Goal: Task Accomplishment & Management: Manage account settings

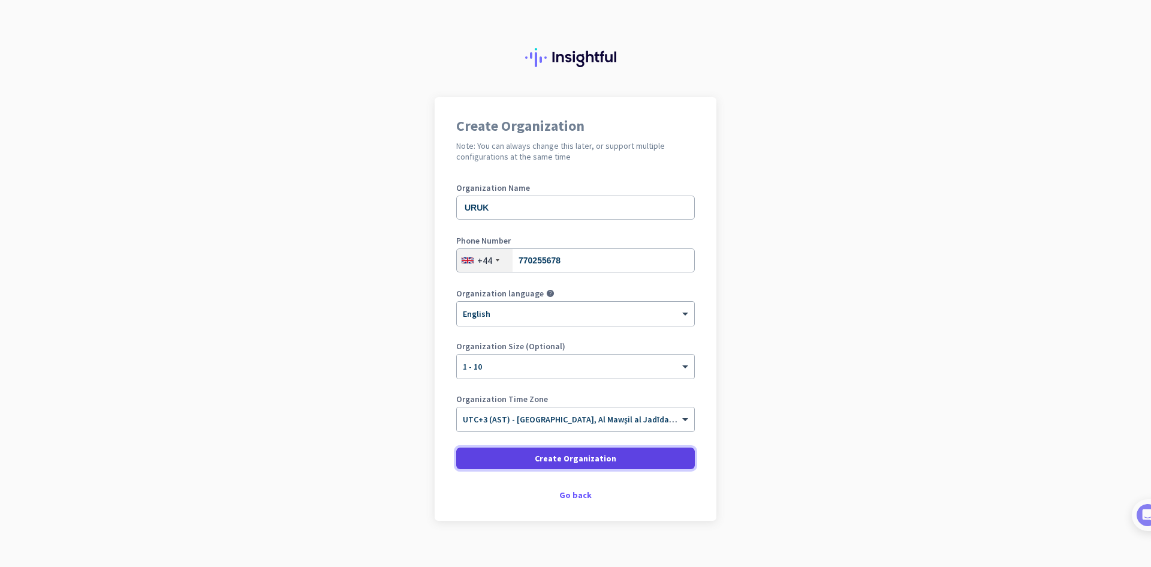
click at [546, 456] on span "Create Organization" at bounding box center [576, 458] width 82 height 12
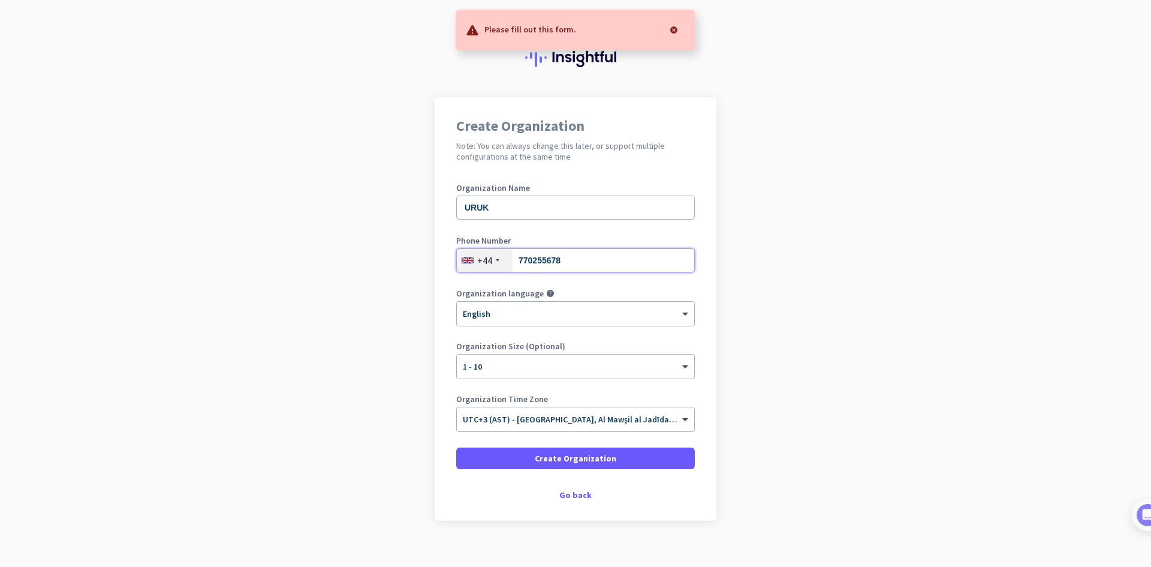
click at [567, 261] on input "770255678" at bounding box center [575, 260] width 239 height 24
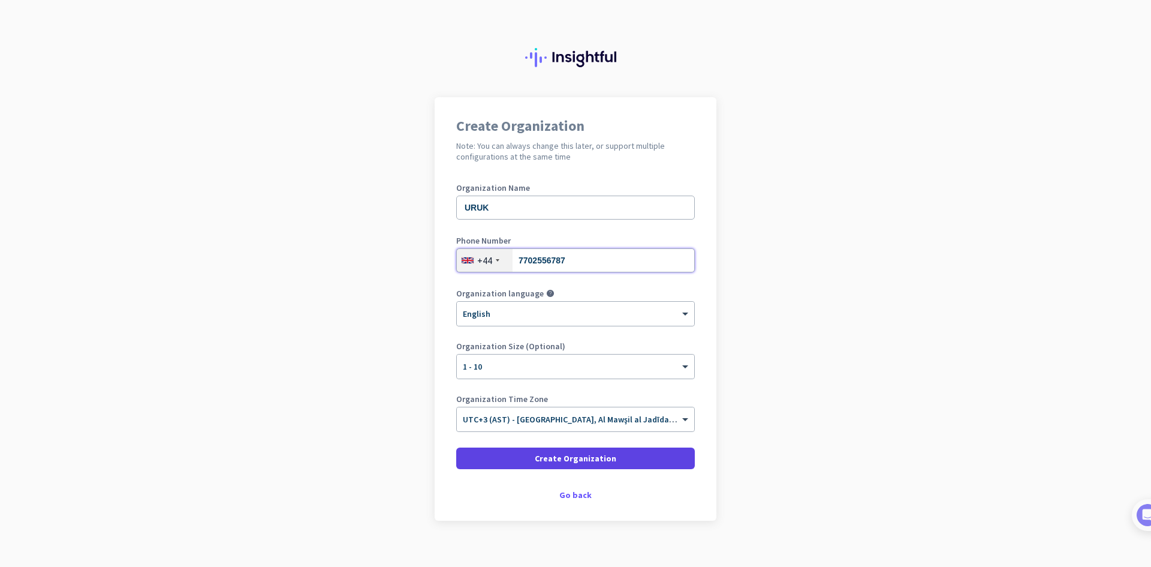
type input "7702556787"
click at [565, 456] on span "Create Organization" at bounding box center [576, 458] width 82 height 12
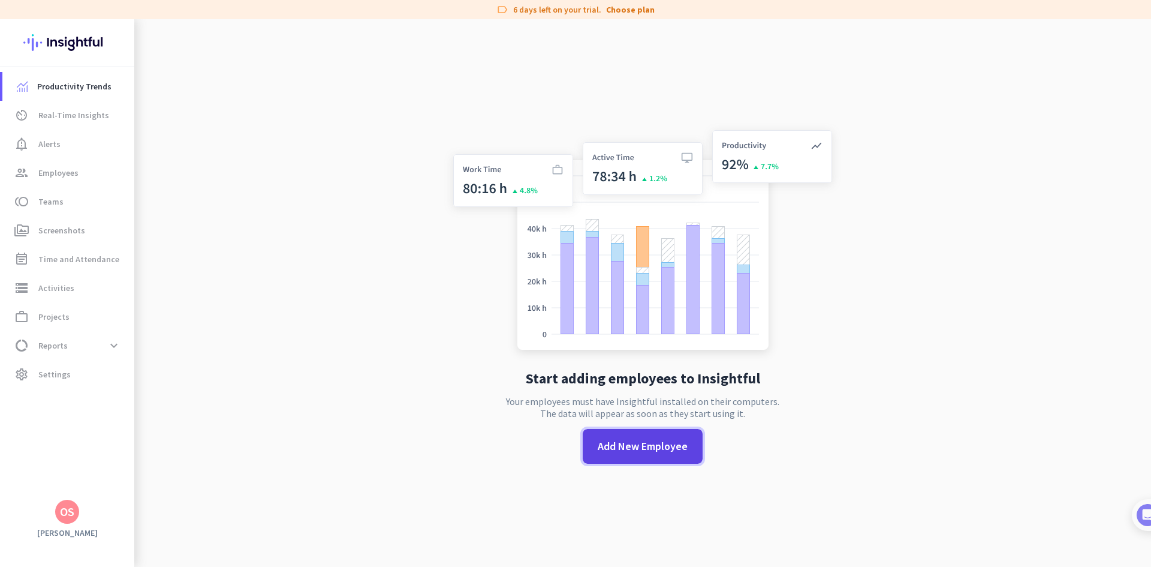
click at [624, 461] on span at bounding box center [643, 446] width 120 height 35
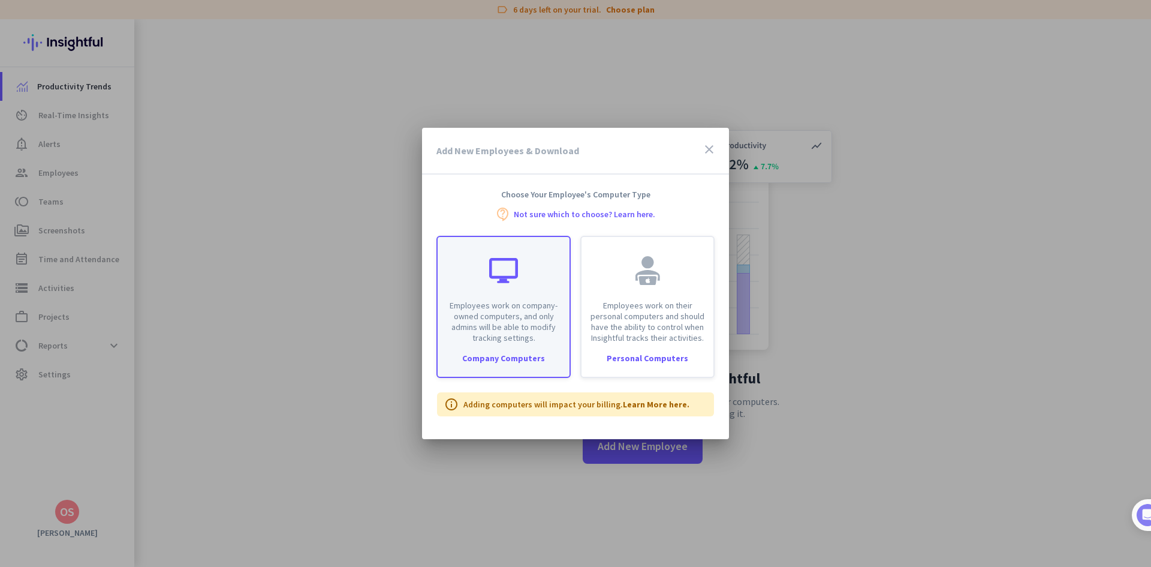
click at [485, 287] on div "Employees work on company-owned computers, and only admins will be able to modi…" at bounding box center [504, 290] width 132 height 106
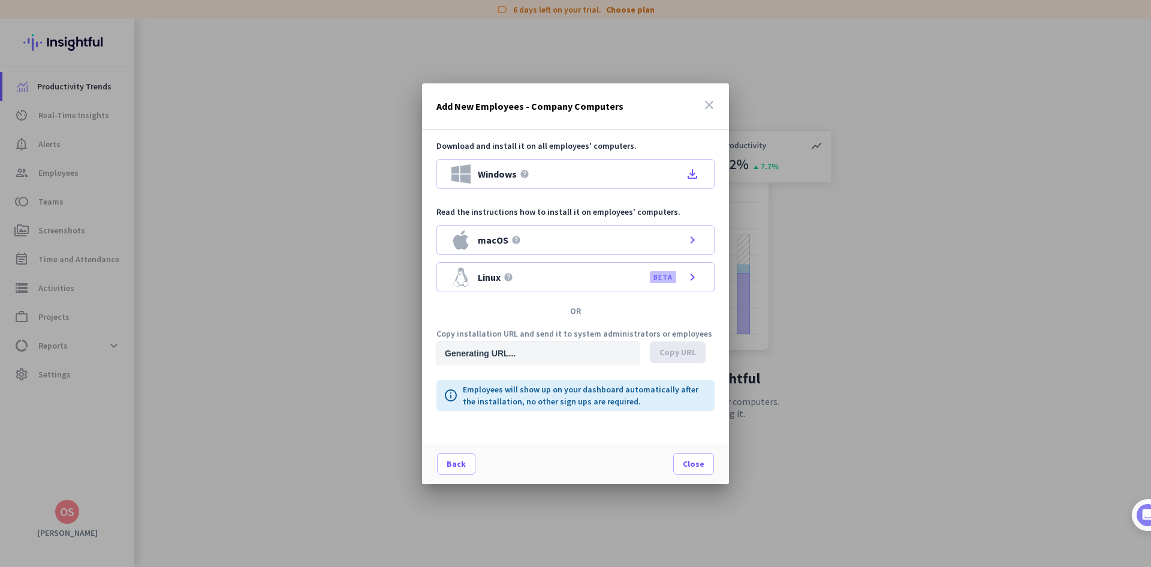
type input "[URL][DOMAIN_NAME]"
click at [715, 108] on icon "close" at bounding box center [709, 105] width 14 height 14
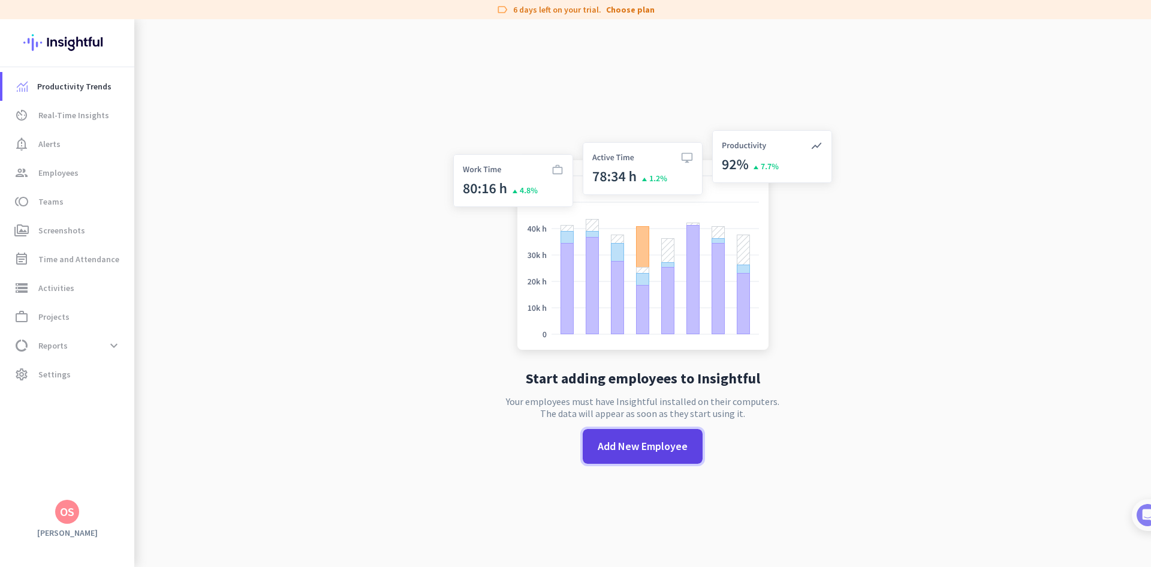
click at [627, 442] on span "Add New Employee" at bounding box center [643, 446] width 90 height 16
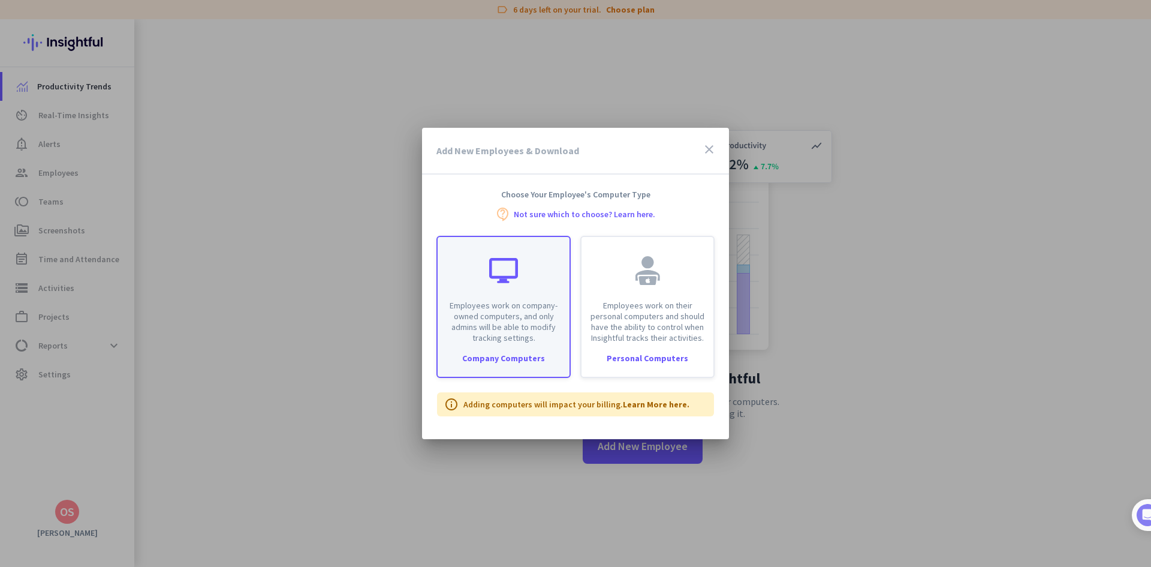
click at [501, 291] on div "Employees work on company-owned computers, and only admins will be able to modi…" at bounding box center [504, 290] width 132 height 106
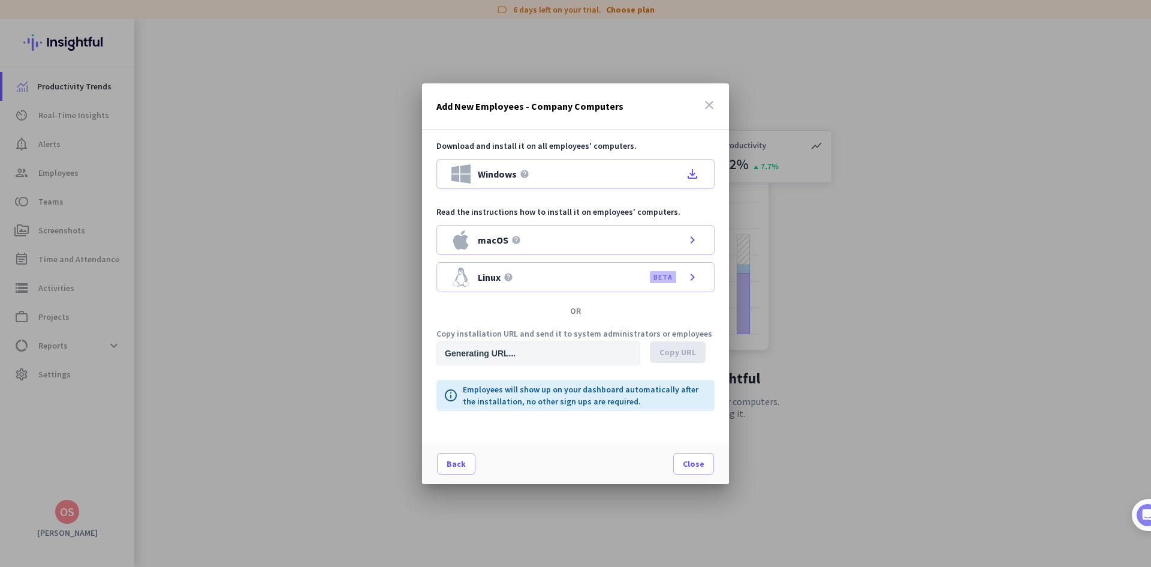
type input "[URL][DOMAIN_NAME]"
click at [686, 173] on icon "file_download" at bounding box center [692, 174] width 14 height 14
drag, startPoint x: 711, startPoint y: 103, endPoint x: 601, endPoint y: 404, distance: 321.0
click at [601, 404] on div "Add New Employees - Company Computers close Download and install it on all empl…" at bounding box center [575, 283] width 307 height 401
click at [605, 397] on p "Employees will show up on your dashboard automatically after the installation, …" at bounding box center [585, 395] width 245 height 24
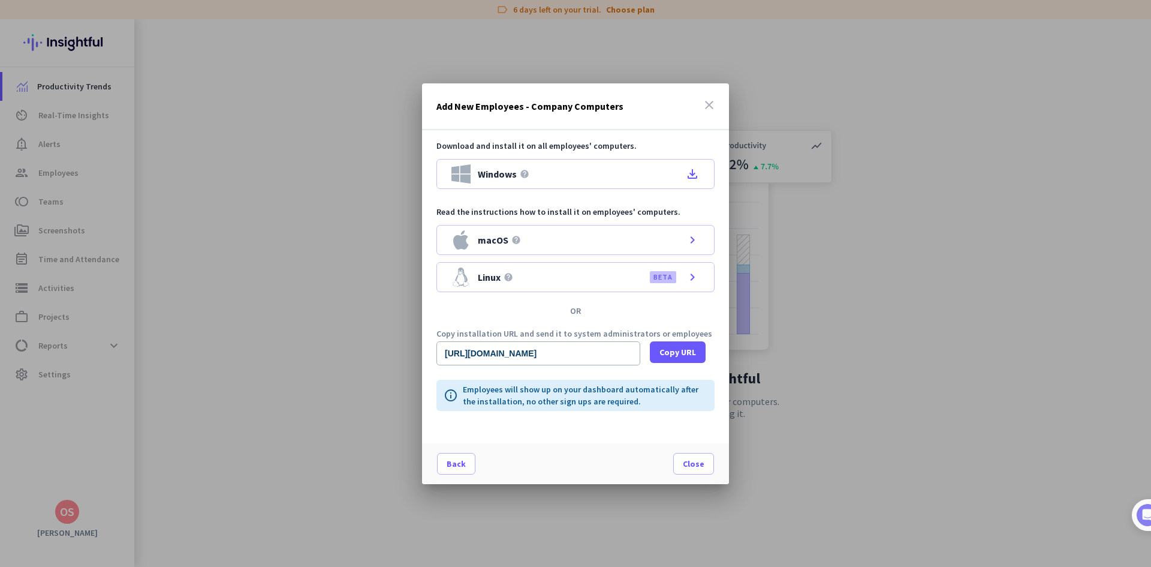
click at [622, 395] on p "Employees will show up on your dashboard automatically after the installation, …" at bounding box center [585, 395] width 245 height 24
click at [639, 388] on p "Employees will show up on your dashboard automatically after the installation, …" at bounding box center [585, 395] width 245 height 24
click at [705, 472] on span at bounding box center [694, 463] width 40 height 29
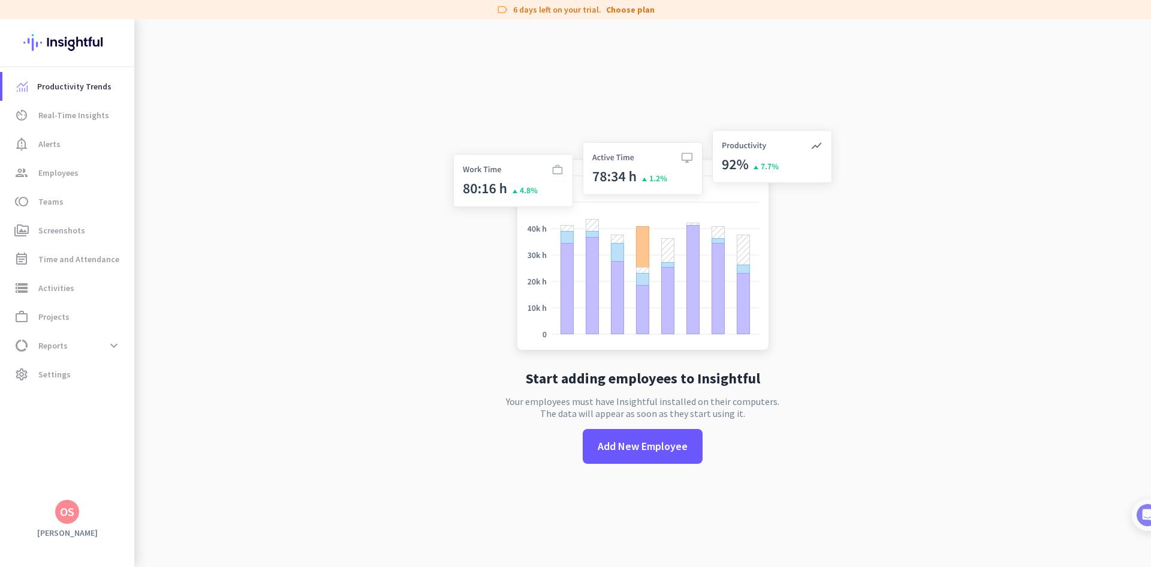
click at [198, 196] on app-no-employees "Start adding employees to Insightful Your employees must have Insightful instal…" at bounding box center [642, 302] width 1017 height 567
click at [65, 381] on link "settings Settings" at bounding box center [68, 374] width 132 height 29
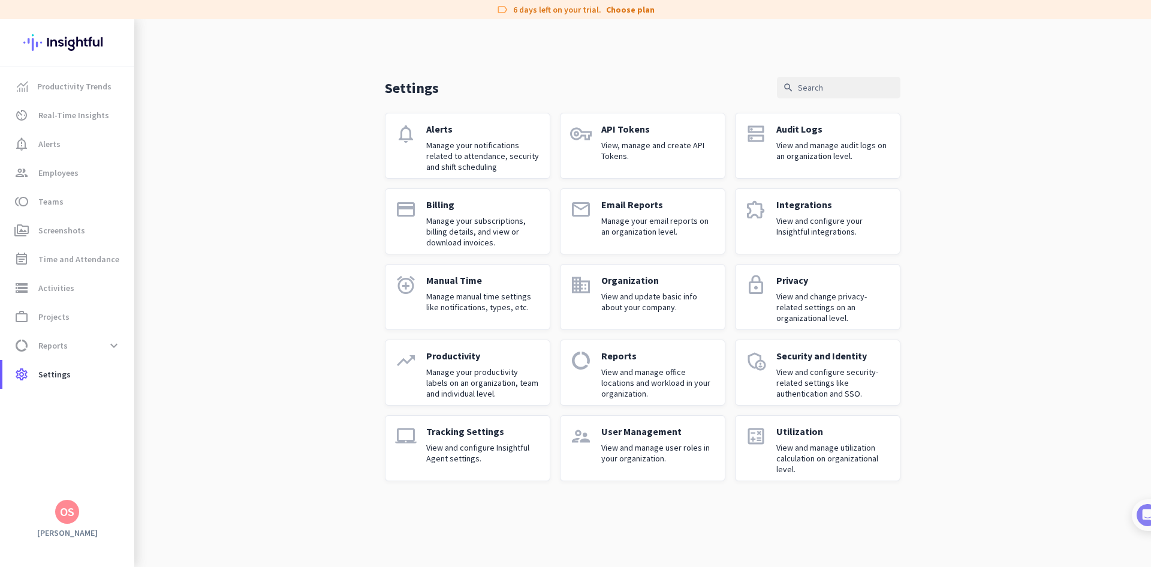
click at [188, 167] on div "Settings search notifications Alerts Manage your notifications related to atten…" at bounding box center [642, 259] width 1017 height 481
click at [64, 84] on span "Productivity Trends" at bounding box center [74, 86] width 74 height 14
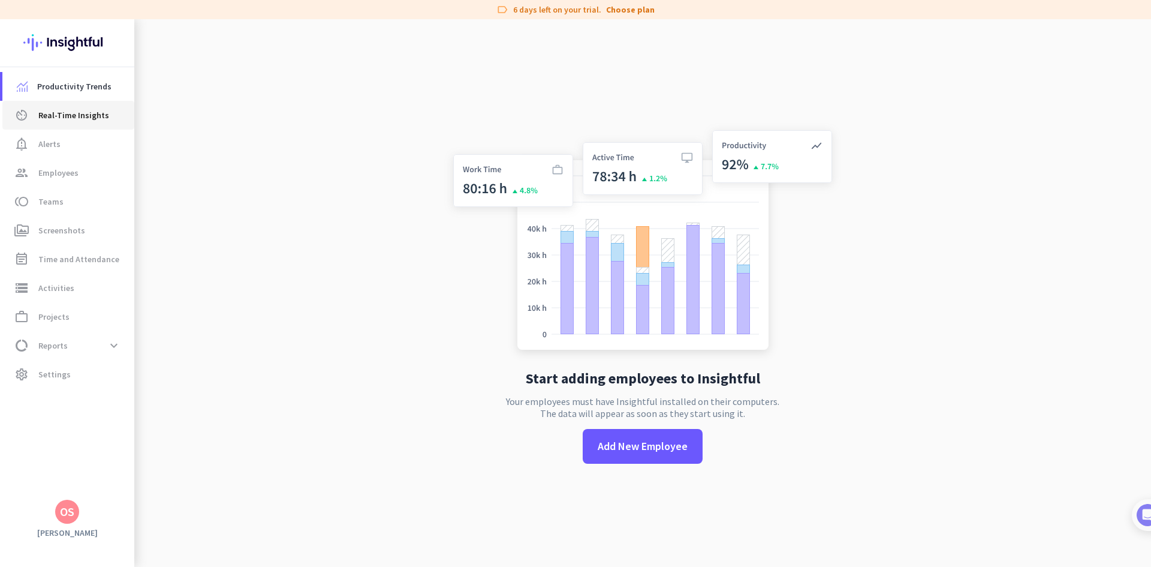
click at [85, 115] on span "Real-Time Insights" at bounding box center [73, 115] width 71 height 14
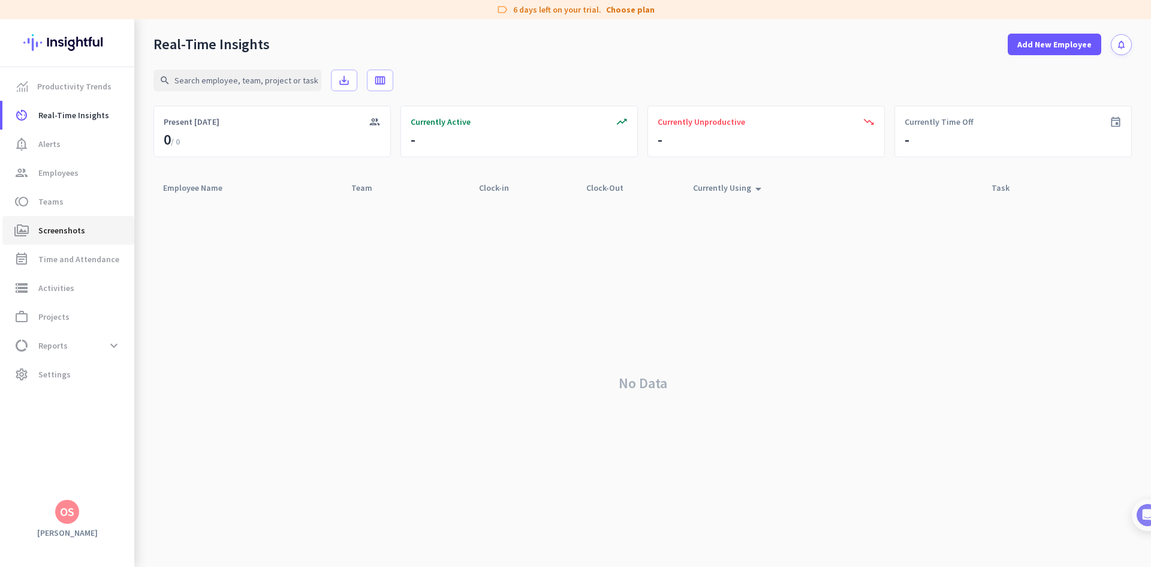
click at [60, 236] on span "Screenshots" at bounding box center [61, 230] width 47 height 14
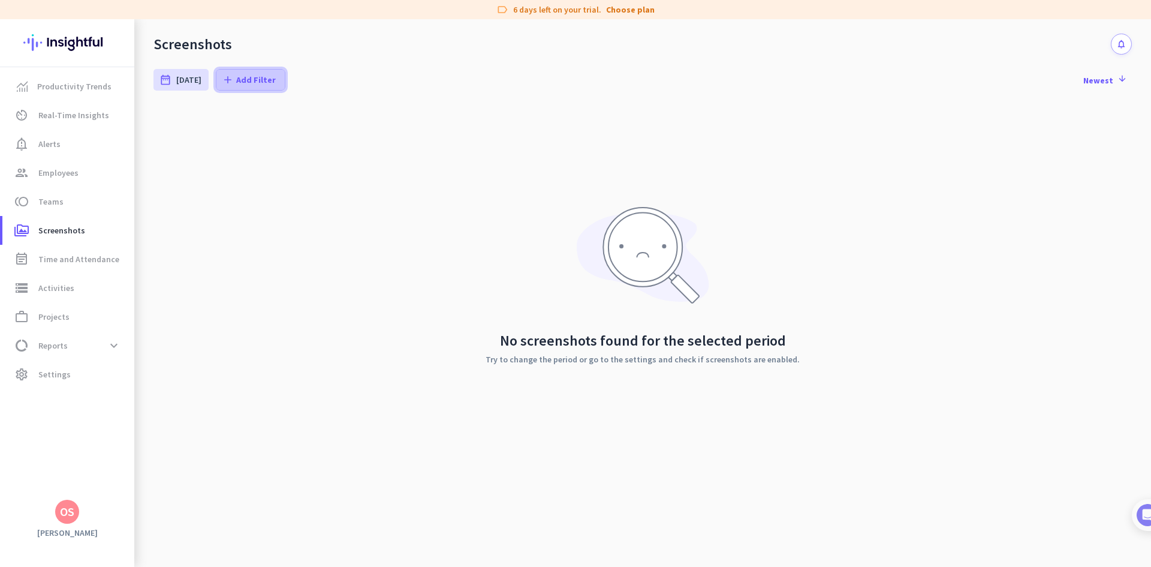
click at [261, 86] on span at bounding box center [250, 79] width 68 height 29
click at [415, 116] on div at bounding box center [575, 283] width 1151 height 567
click at [61, 306] on link "work_outline Projects" at bounding box center [68, 316] width 132 height 29
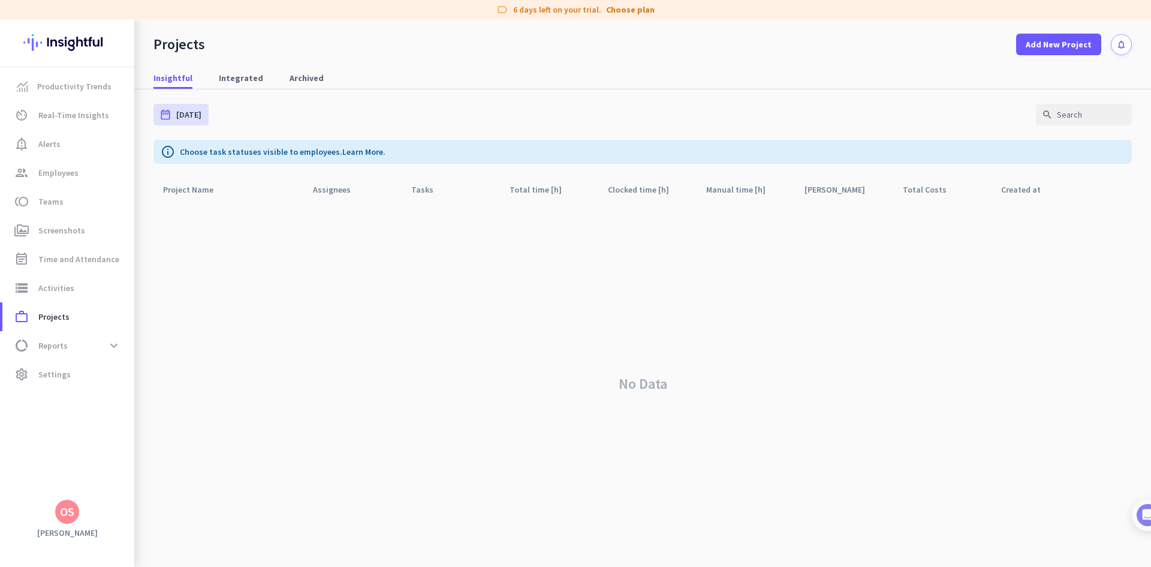
click at [70, 516] on div "OS" at bounding box center [67, 512] width 14 height 12
click at [129, 426] on span "Personal Settings" at bounding box center [131, 424] width 73 height 11
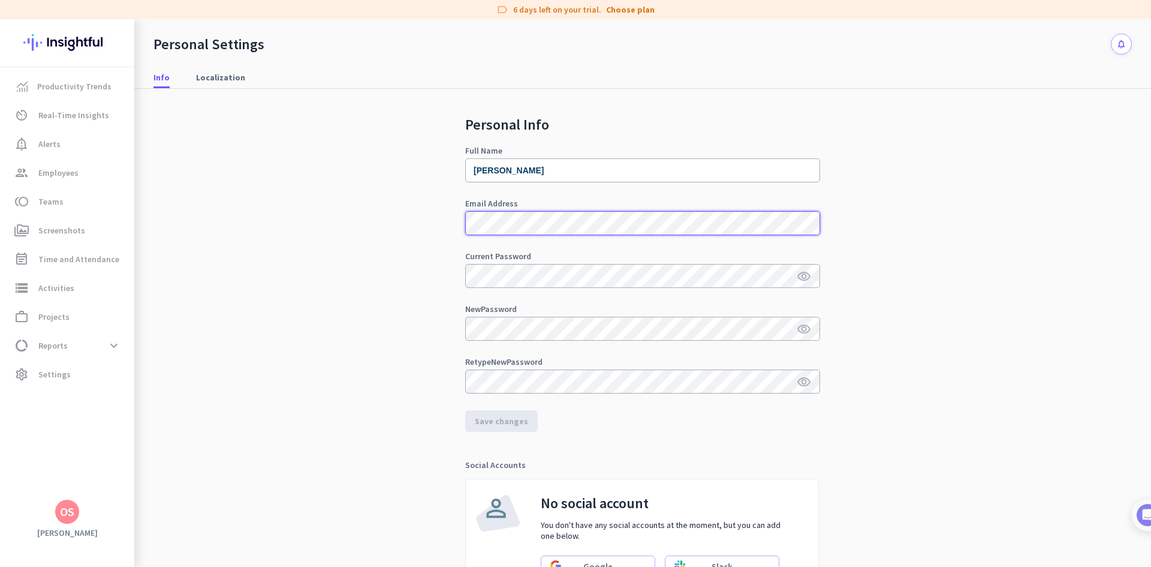
click at [362, 213] on div "Personal Info Full Name [PERSON_NAME] Email Address Current Password visibility…" at bounding box center [643, 363] width 979 height 548
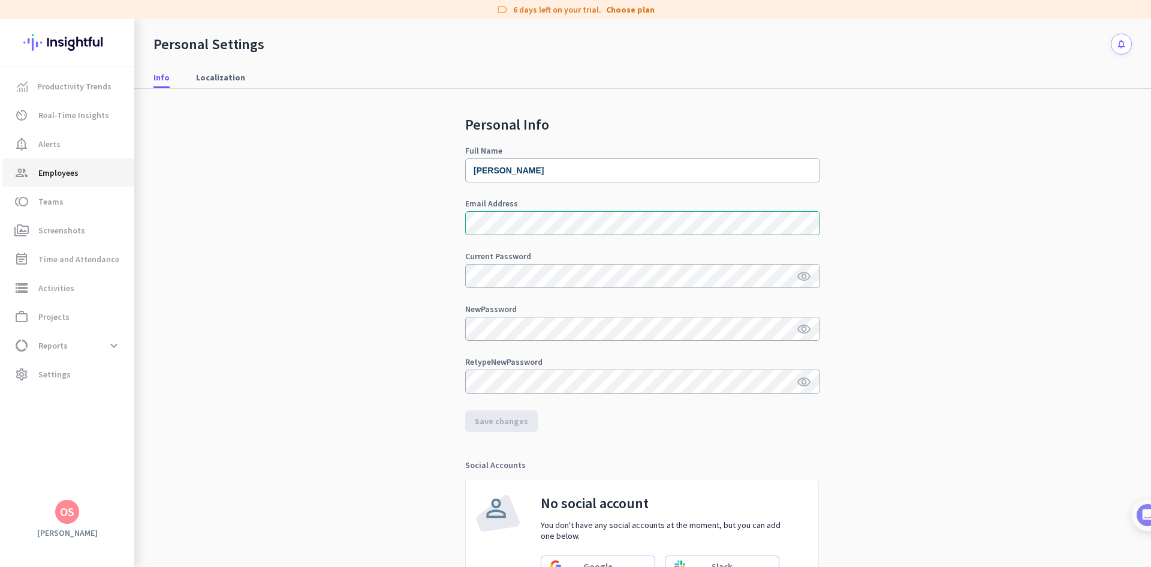
click at [54, 172] on span "Employees" at bounding box center [58, 173] width 40 height 14
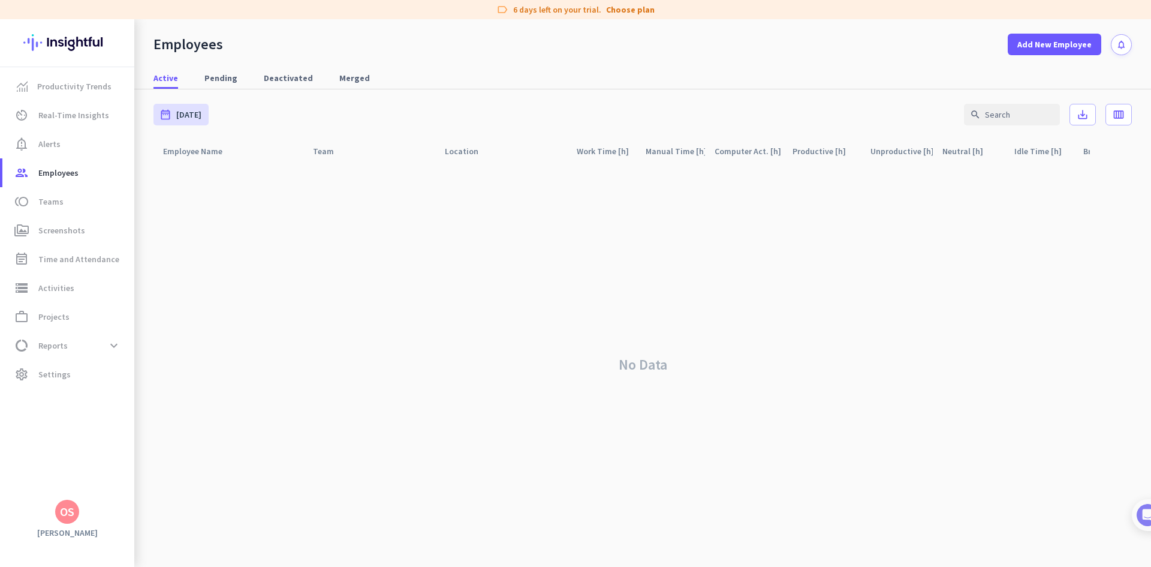
click at [101, 47] on img at bounding box center [67, 42] width 88 height 47
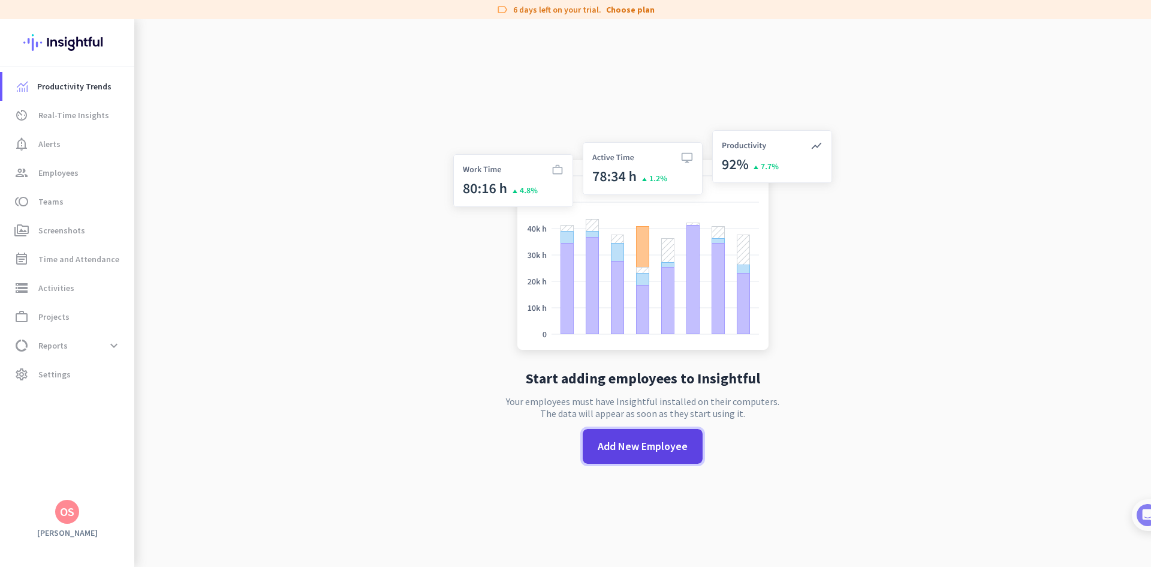
click at [653, 455] on span at bounding box center [643, 446] width 120 height 29
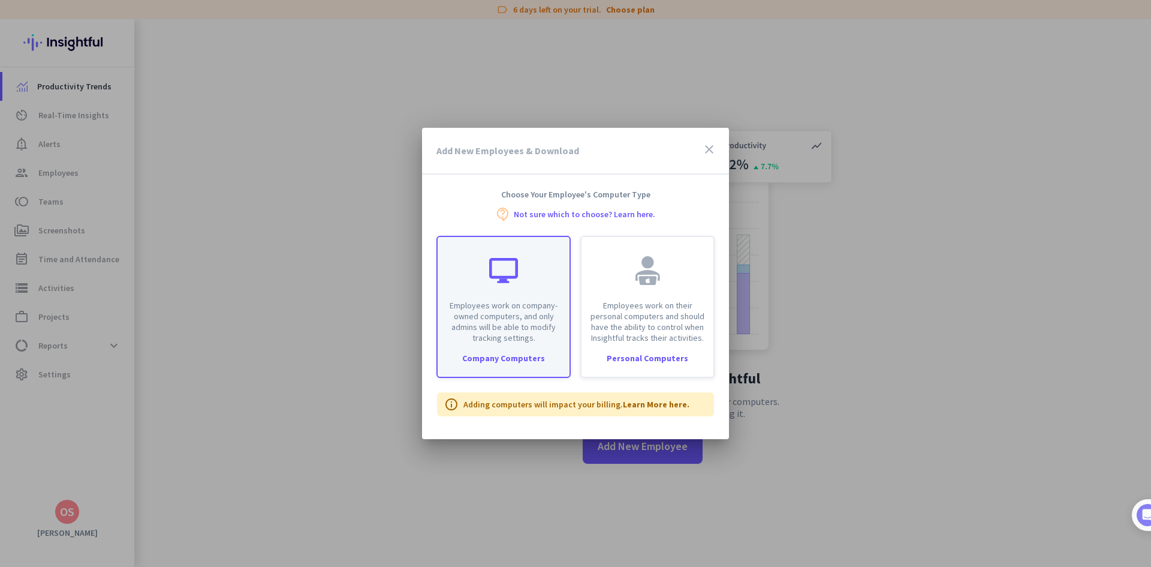
click at [524, 318] on p "Employees work on company-owned computers, and only admins will be able to modi…" at bounding box center [504, 321] width 118 height 43
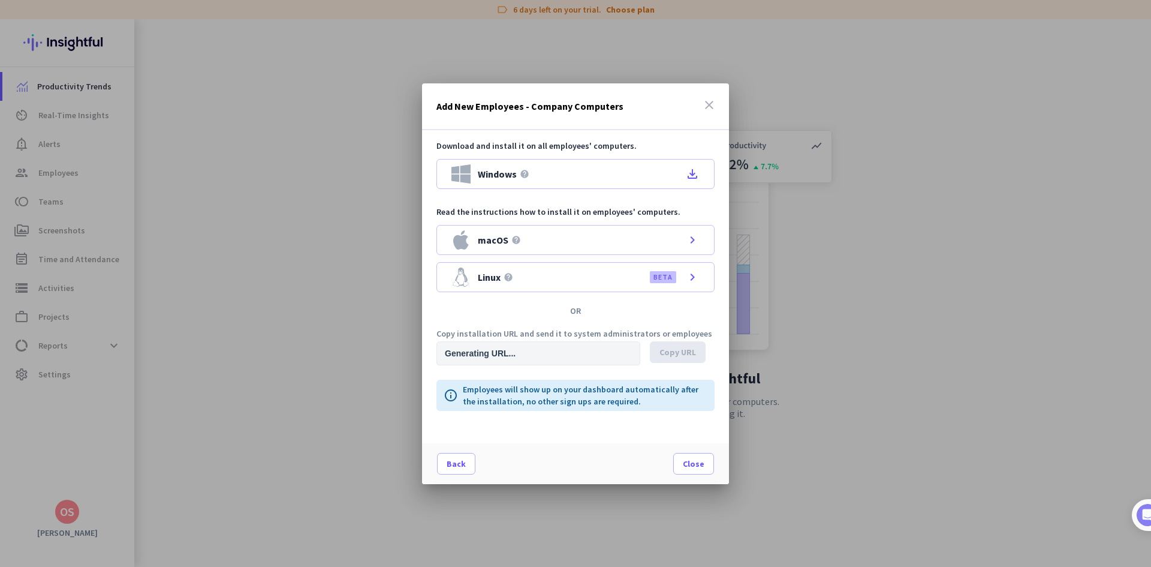
type input "[URL][DOMAIN_NAME]"
drag, startPoint x: 557, startPoint y: 354, endPoint x: 627, endPoint y: 356, distance: 69.6
click at [627, 356] on input "[URL][DOMAIN_NAME]" at bounding box center [539, 353] width 204 height 24
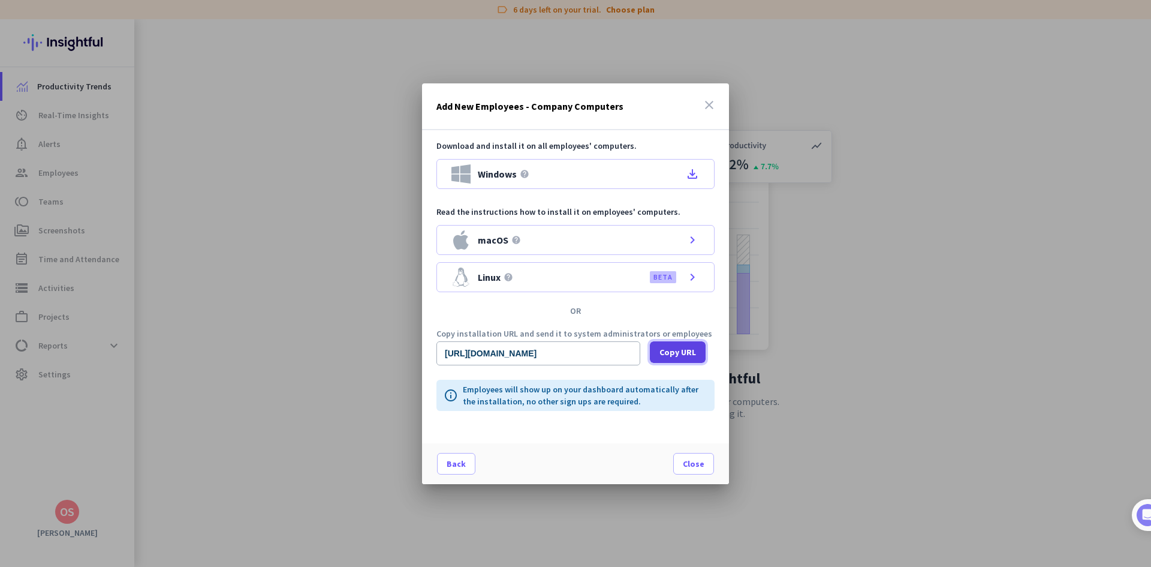
click at [667, 348] on span "Copy URL" at bounding box center [678, 352] width 37 height 12
click at [711, 103] on icon "close" at bounding box center [709, 105] width 14 height 14
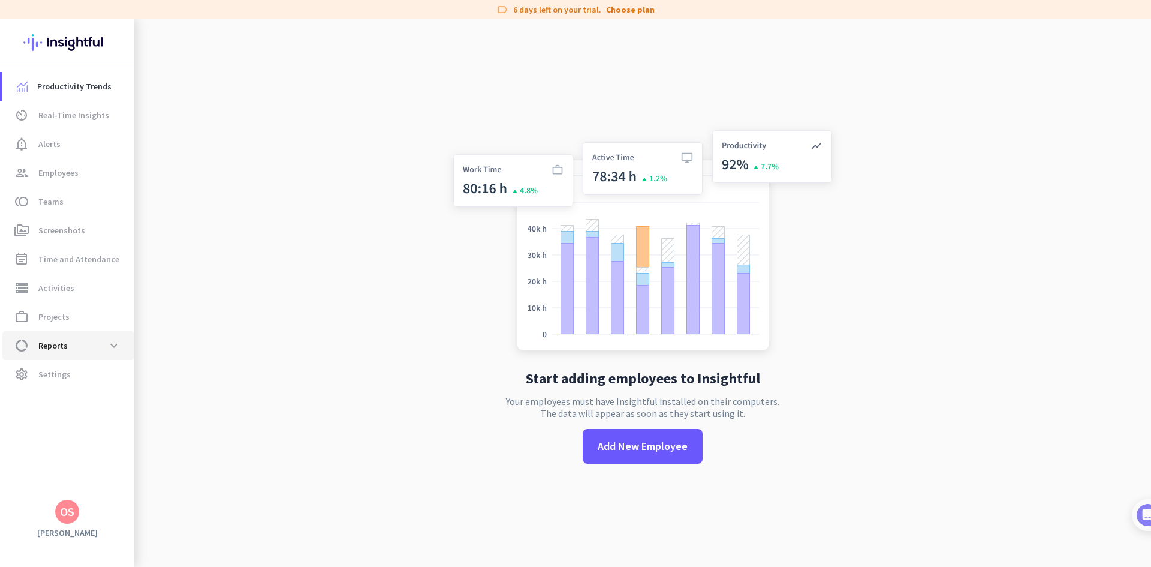
click at [76, 350] on span "data_usage Reports expand_more" at bounding box center [68, 346] width 113 height 22
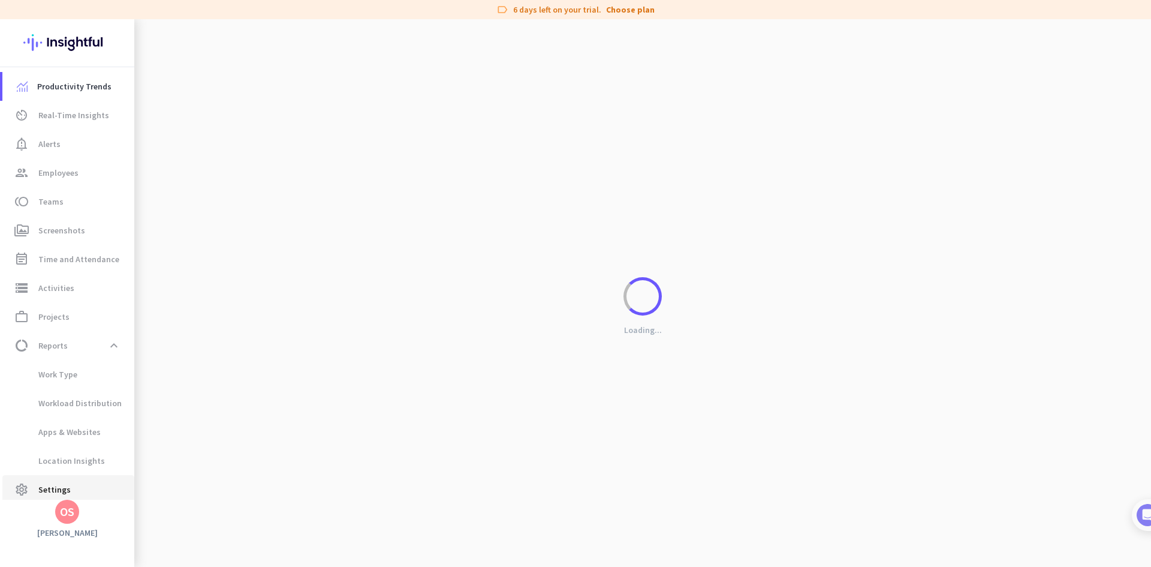
click at [51, 483] on span "Settings" at bounding box center [54, 489] width 32 height 14
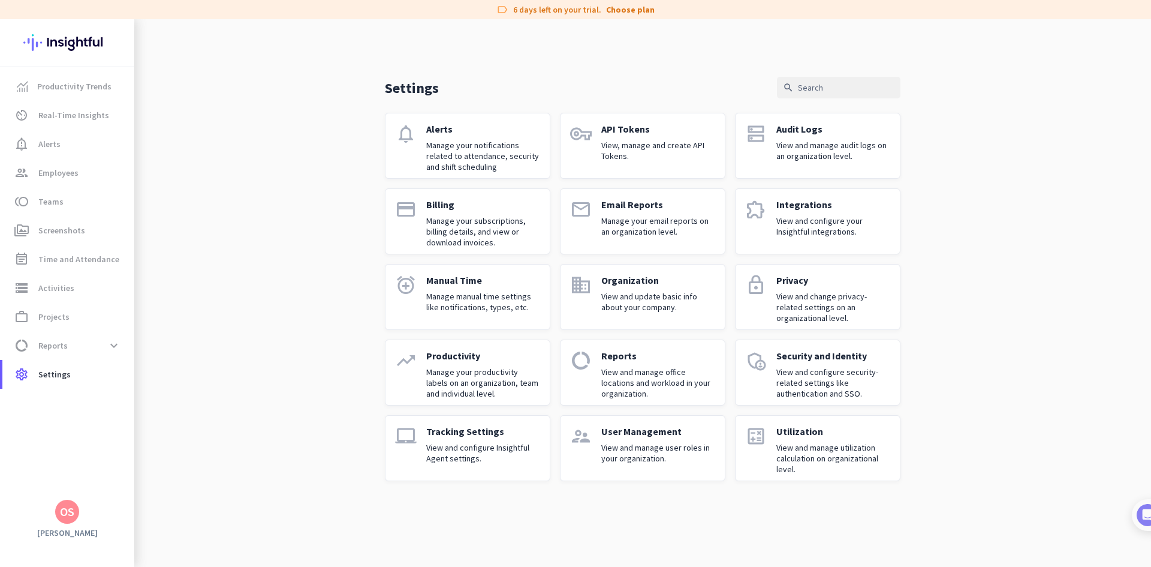
click at [792, 232] on p "View and configure your Insightful integrations." at bounding box center [834, 226] width 114 height 22
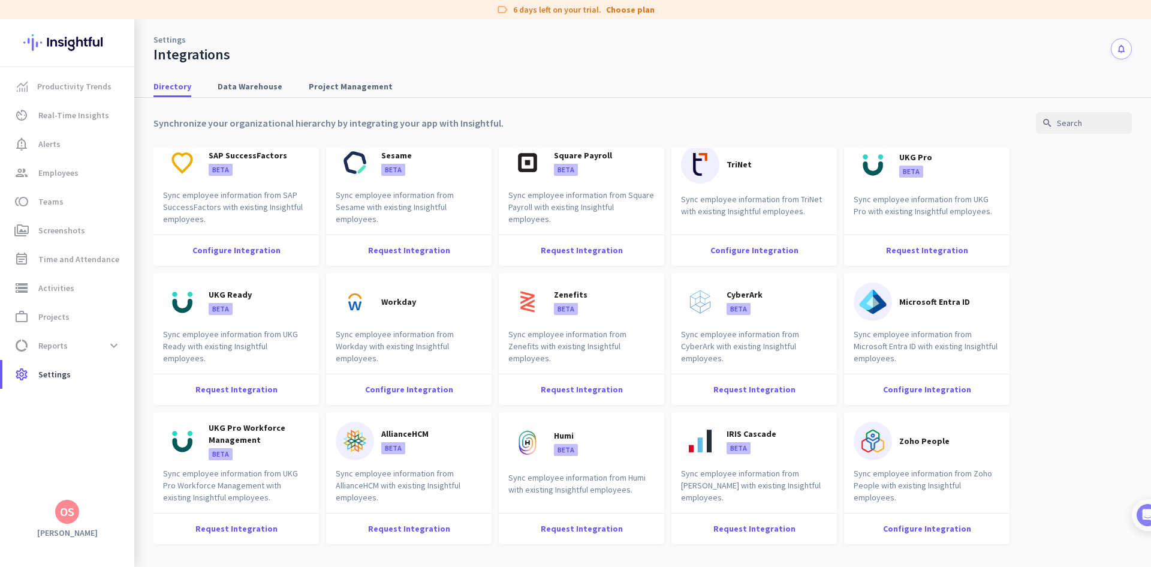
scroll to position [1127, 0]
click at [41, 232] on span "Screenshots" at bounding box center [61, 230] width 47 height 14
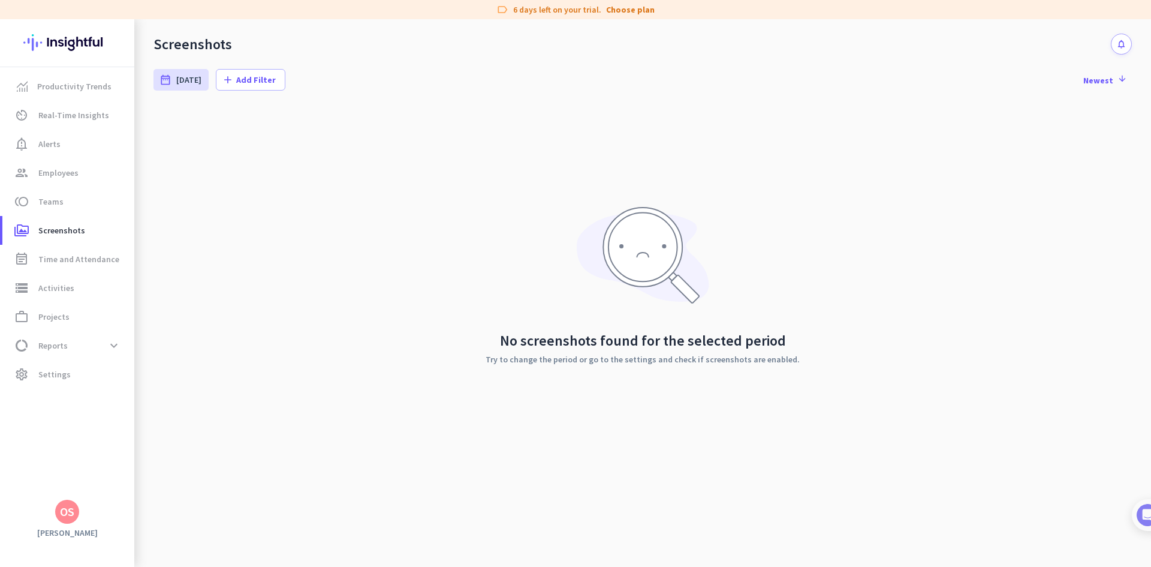
click at [688, 361] on p "Try to change the period or go to the settings and check if screenshots are ena…" at bounding box center [643, 359] width 314 height 8
click at [502, 363] on p "Try to change the period or go to the settings and check if screenshots are ena…" at bounding box center [643, 359] width 314 height 8
click at [49, 375] on span "Settings" at bounding box center [54, 374] width 32 height 14
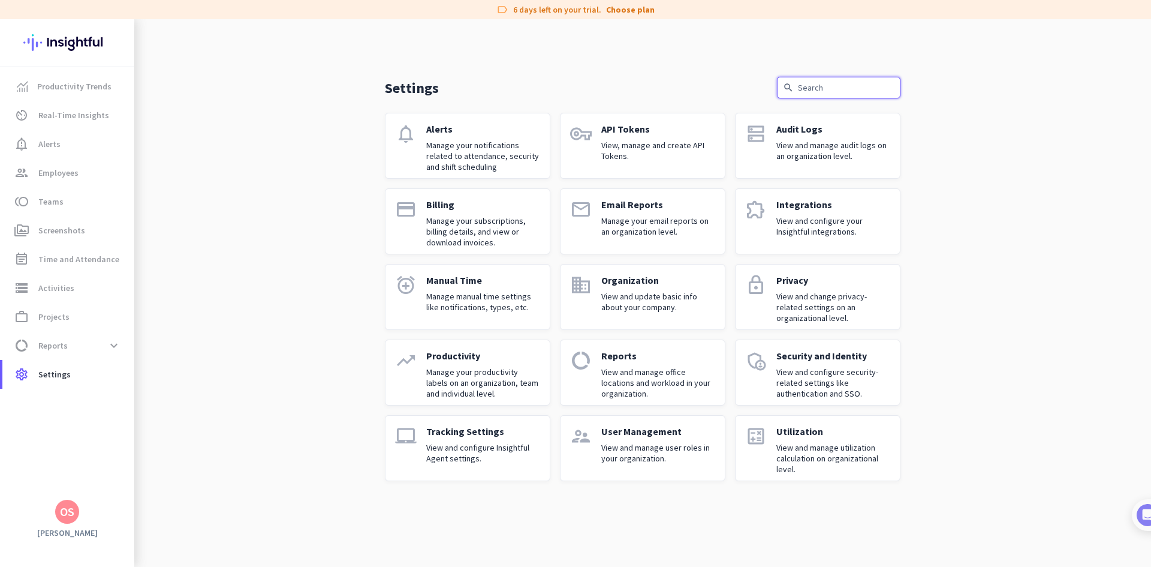
click at [827, 86] on input "text" at bounding box center [839, 88] width 124 height 22
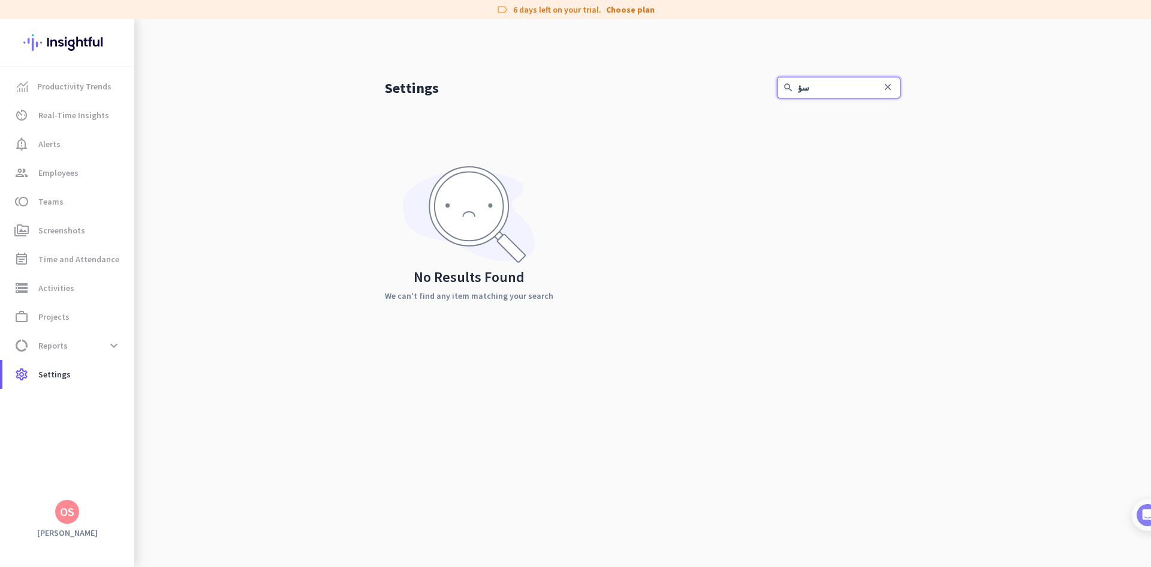
type input "س"
type input "scren"
click at [55, 382] on link "settings Settings" at bounding box center [68, 374] width 132 height 29
click at [890, 88] on icon "close" at bounding box center [888, 87] width 11 height 11
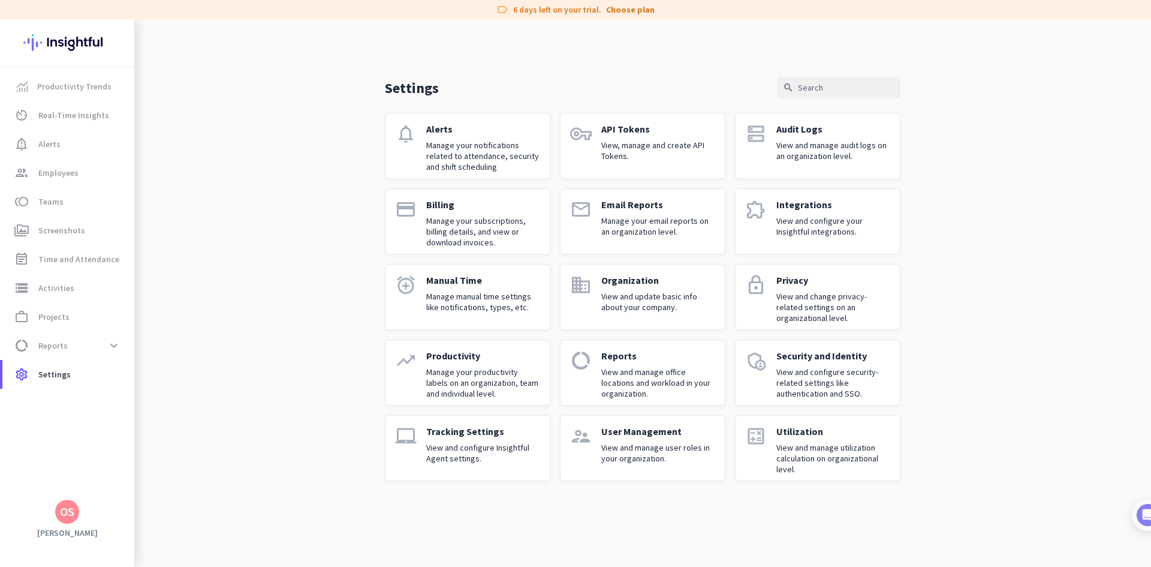
click at [474, 461] on p "View and configure Insightful Agent settings." at bounding box center [483, 453] width 114 height 22
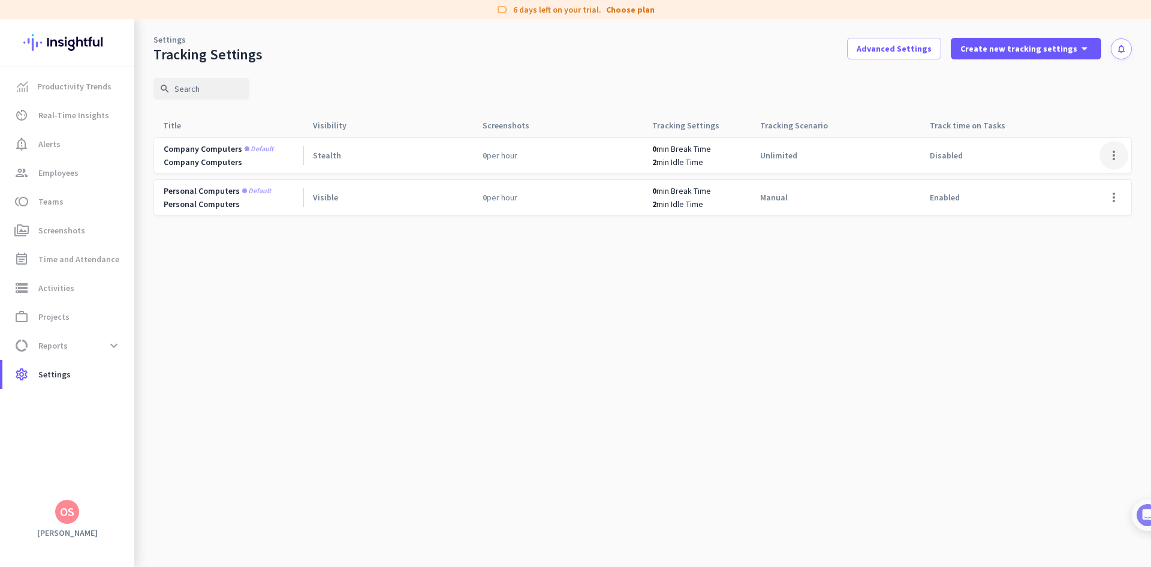
click at [1114, 155] on span at bounding box center [1114, 155] width 29 height 29
click at [1076, 181] on span "Edit" at bounding box center [1090, 181] width 58 height 12
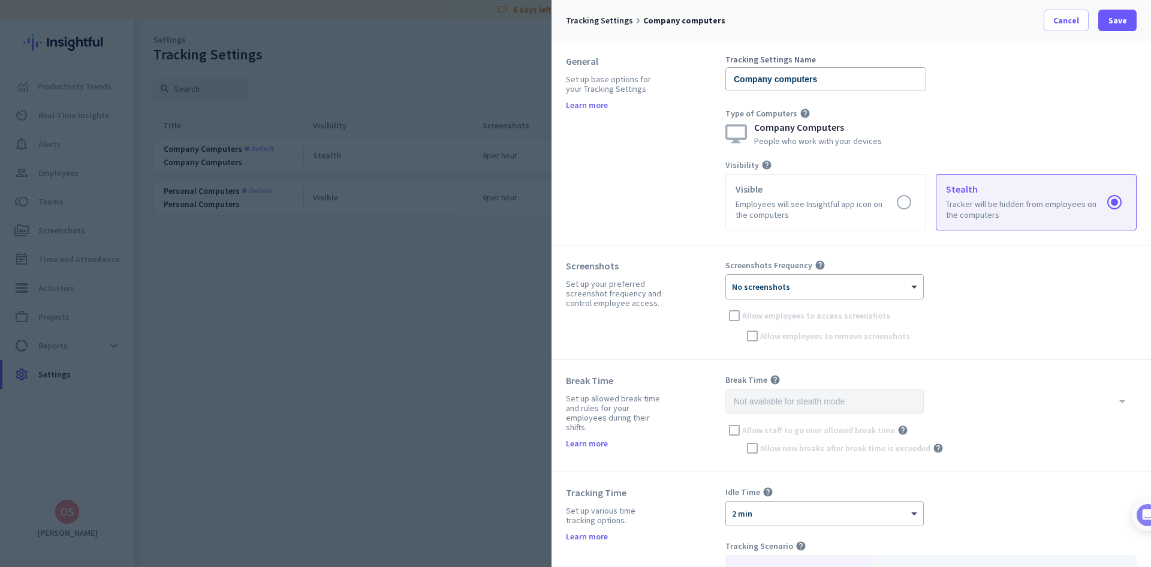
click at [784, 277] on div "× No screenshots" at bounding box center [824, 287] width 197 height 24
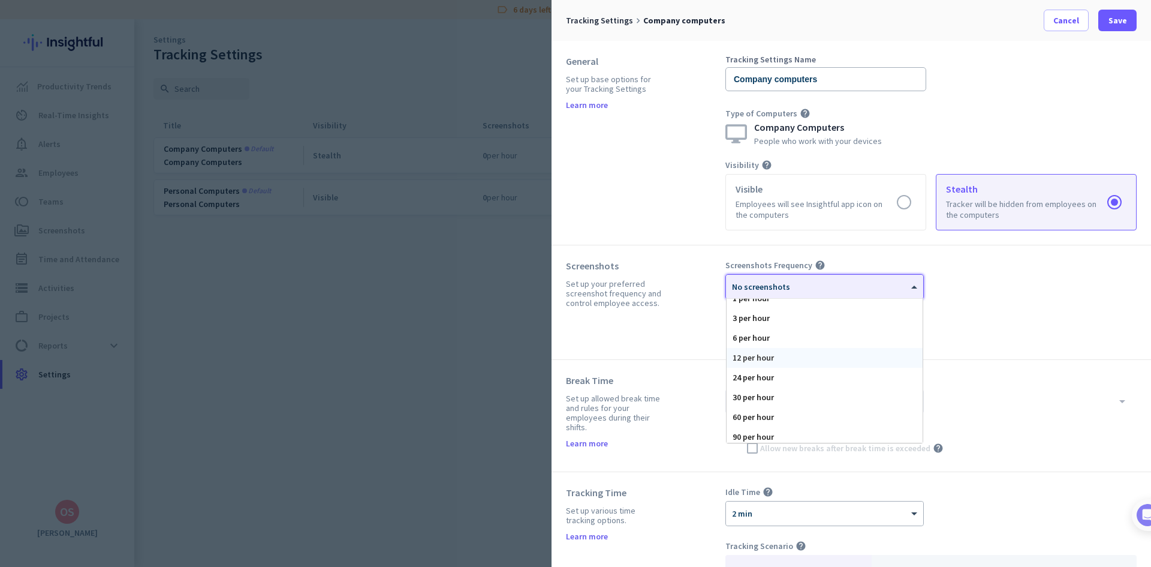
scroll to position [74, 0]
click at [766, 434] on div "120 per hour" at bounding box center [825, 433] width 196 height 20
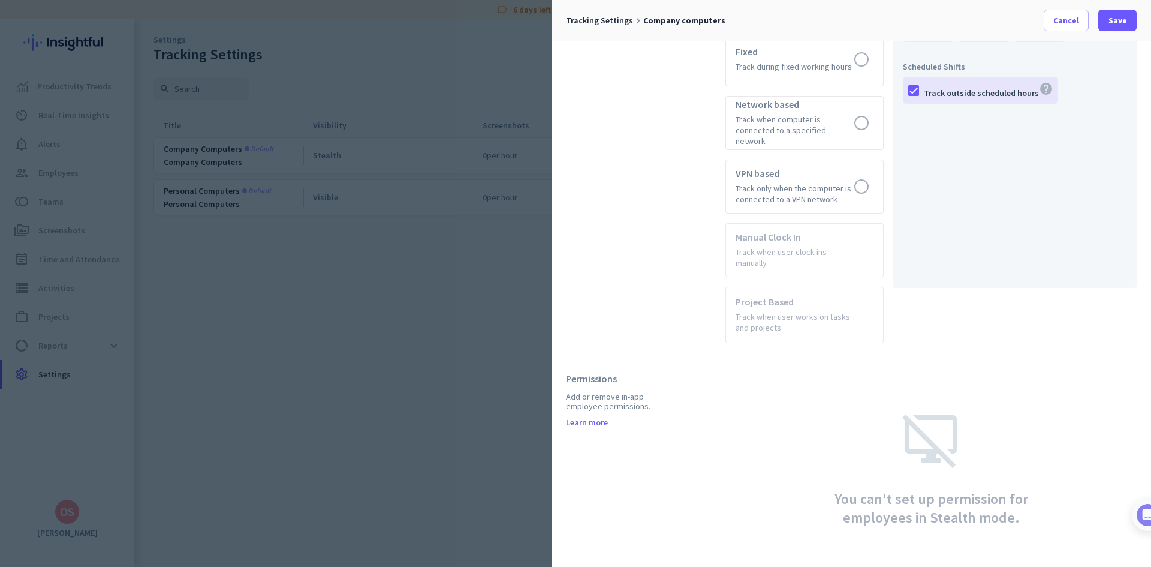
scroll to position [587, 0]
click at [1112, 19] on span "Save" at bounding box center [1118, 20] width 19 height 12
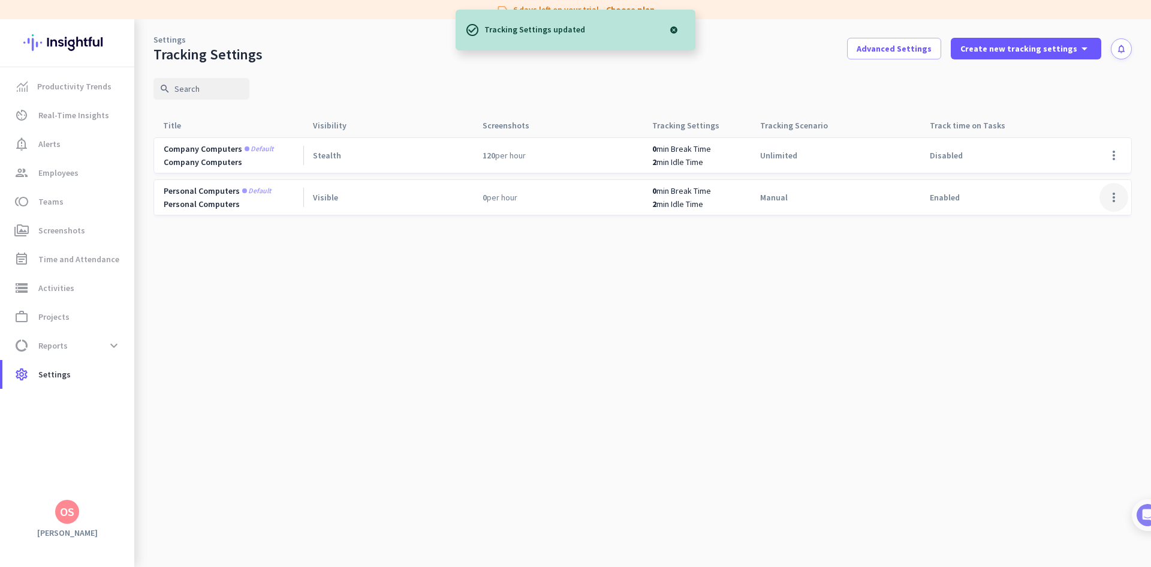
click at [1114, 195] on span at bounding box center [1114, 197] width 29 height 29
click at [1066, 221] on span "Edit" at bounding box center [1068, 222] width 15 height 11
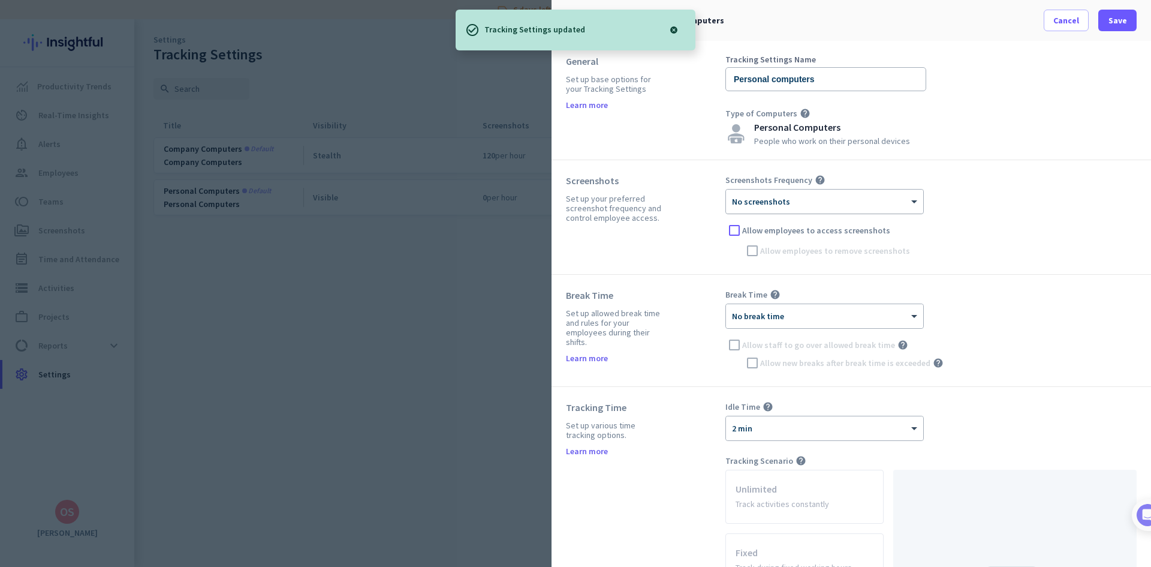
click at [790, 205] on div "× No screenshots" at bounding box center [817, 202] width 182 height 10
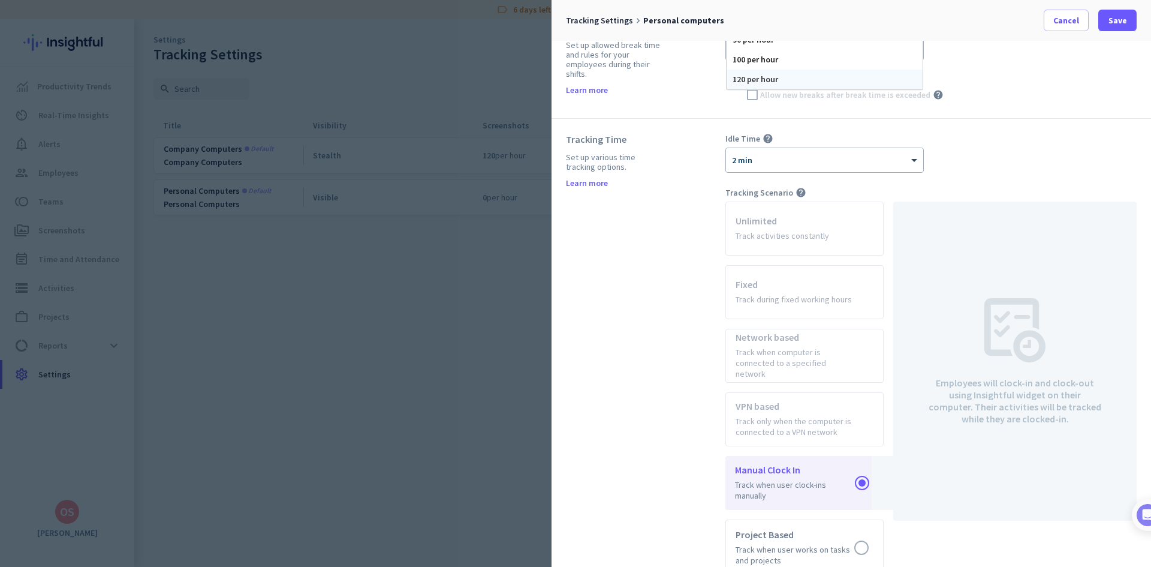
scroll to position [180, 0]
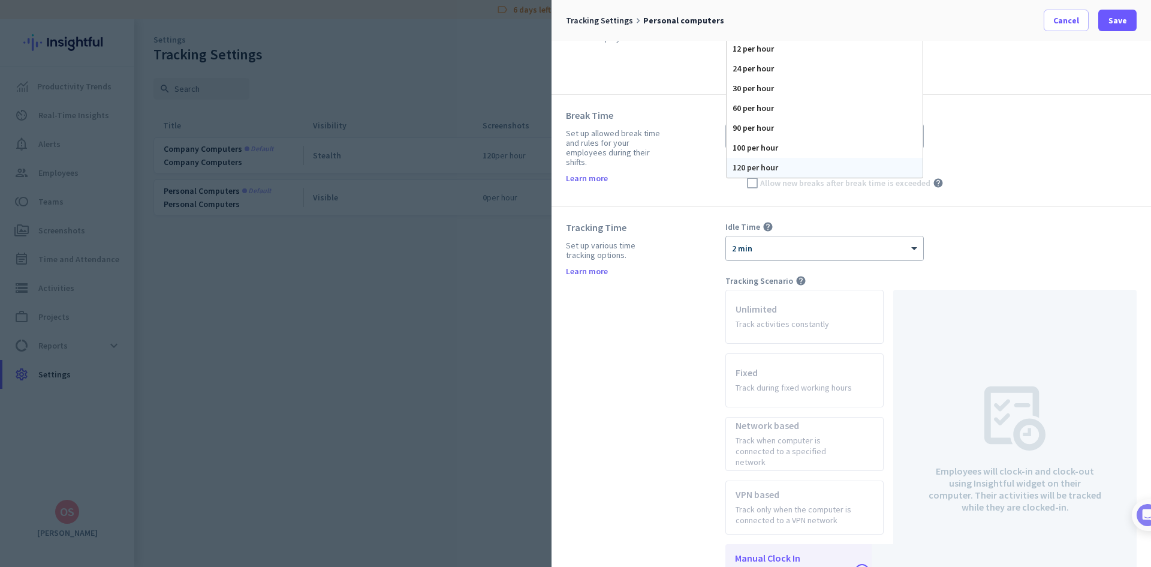
click at [771, 168] on div "120 per hour" at bounding box center [825, 168] width 196 height 20
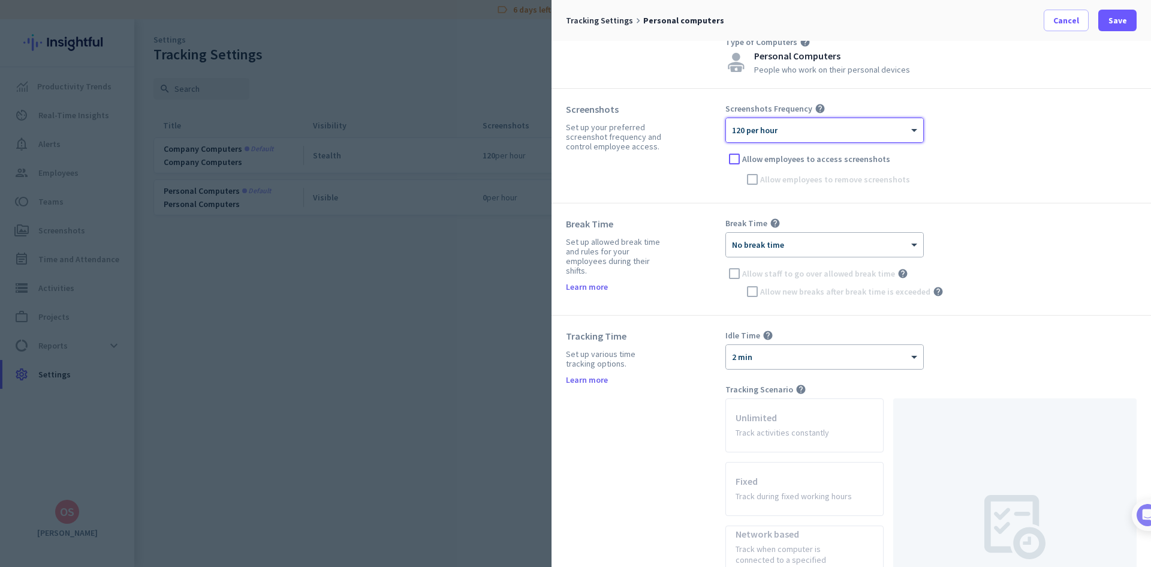
scroll to position [0, 0]
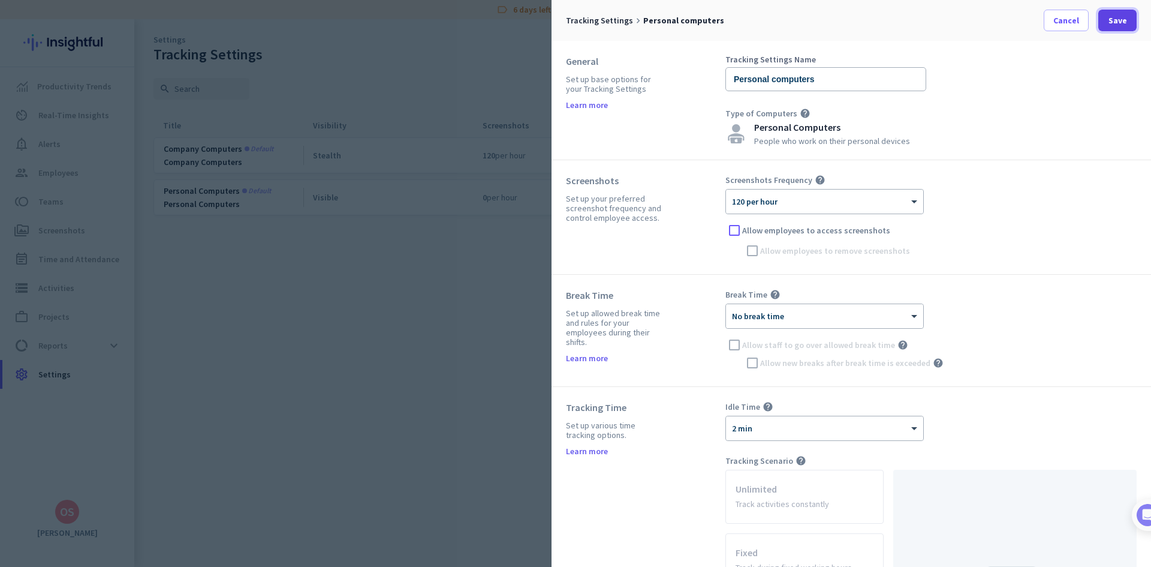
click at [1126, 16] on span "Save" at bounding box center [1118, 20] width 19 height 12
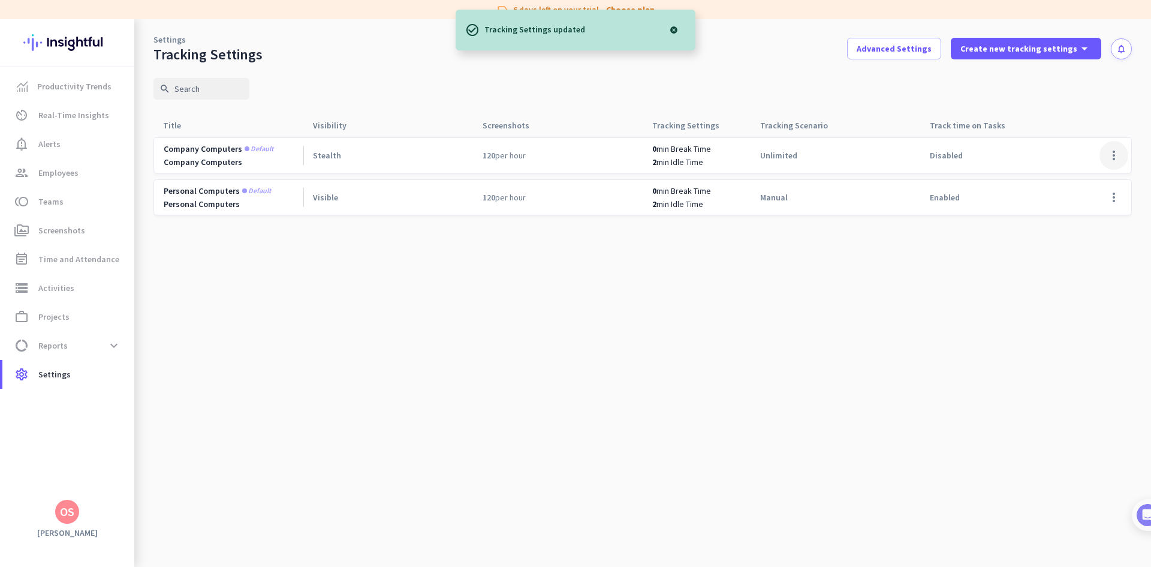
click at [1114, 154] on span at bounding box center [1114, 155] width 29 height 29
click at [1070, 178] on span "Edit" at bounding box center [1068, 180] width 15 height 11
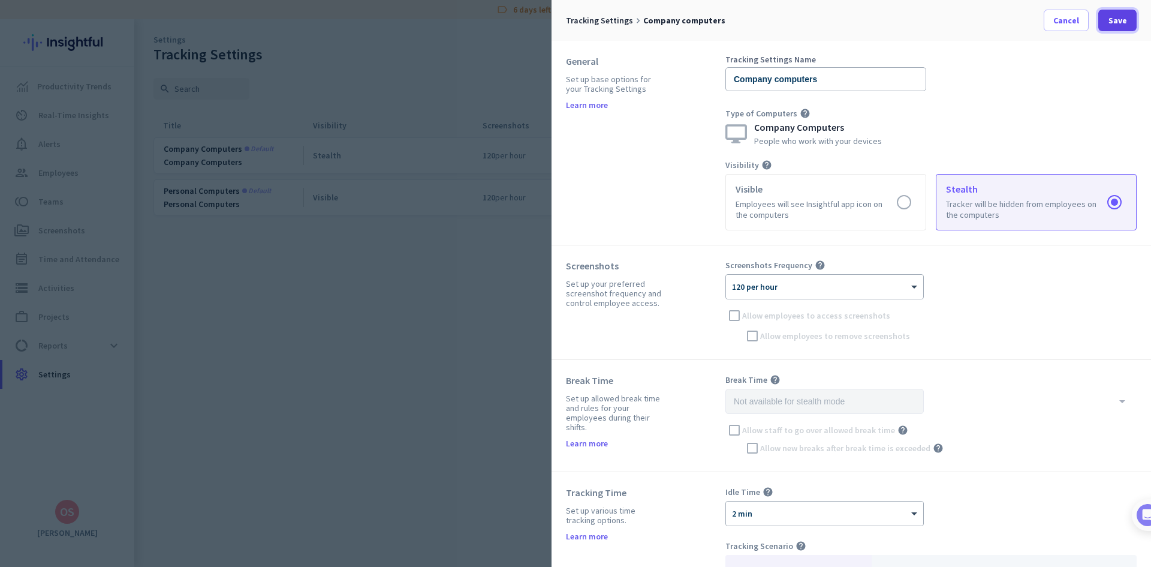
click at [1124, 19] on span "Save" at bounding box center [1118, 20] width 19 height 12
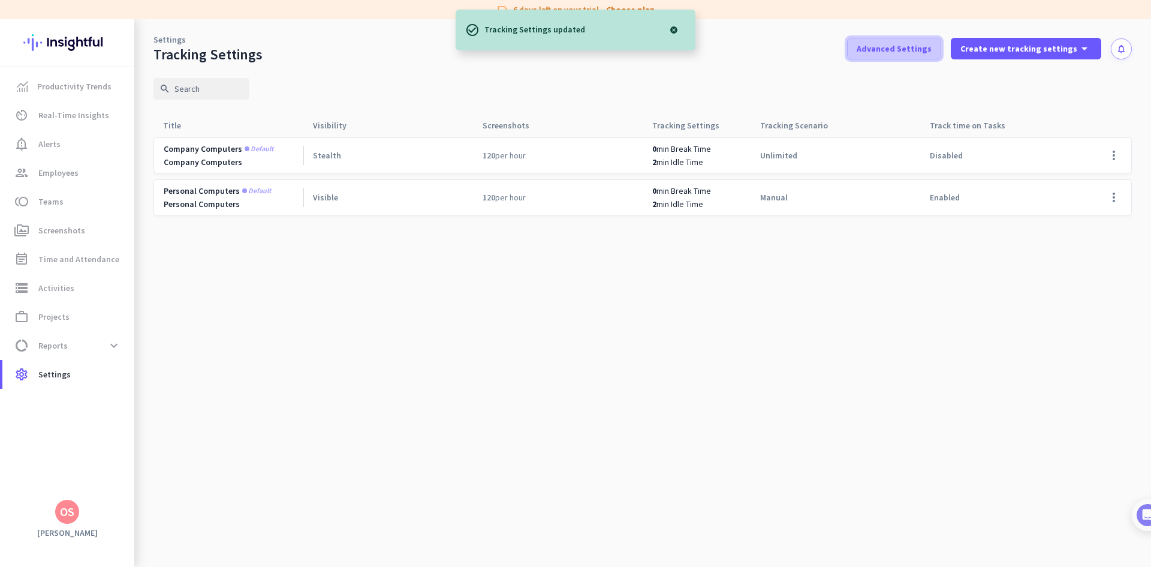
click at [901, 44] on span "Advanced Settings" at bounding box center [894, 49] width 75 height 12
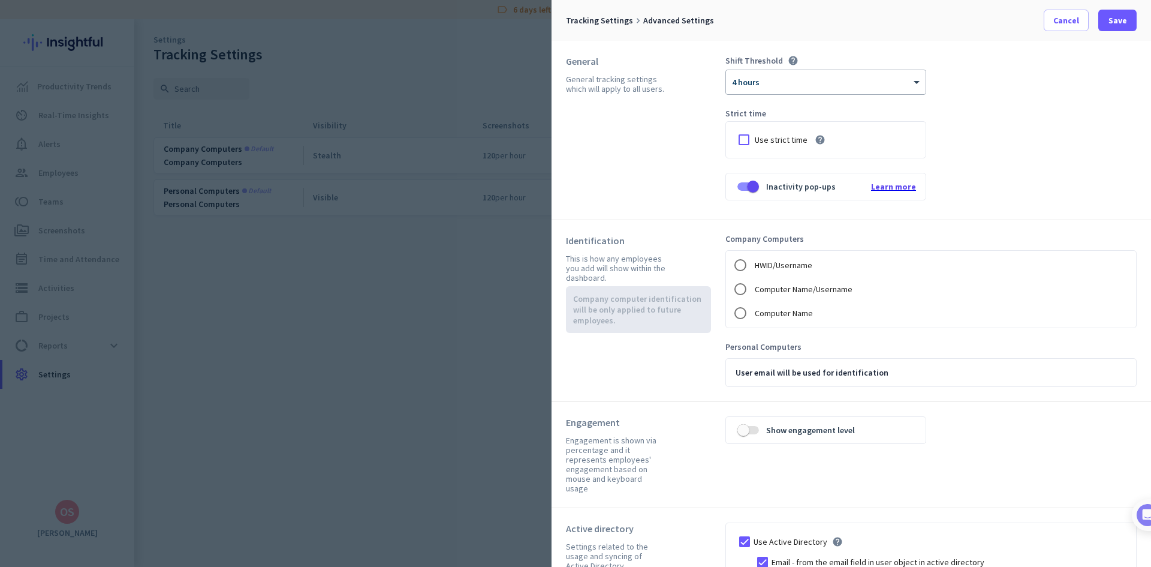
click at [889, 186] on span "Learn more" at bounding box center [893, 186] width 45 height 11
click at [748, 186] on span "button" at bounding box center [753, 187] width 12 height 12
click at [1118, 24] on span "Save" at bounding box center [1118, 20] width 19 height 12
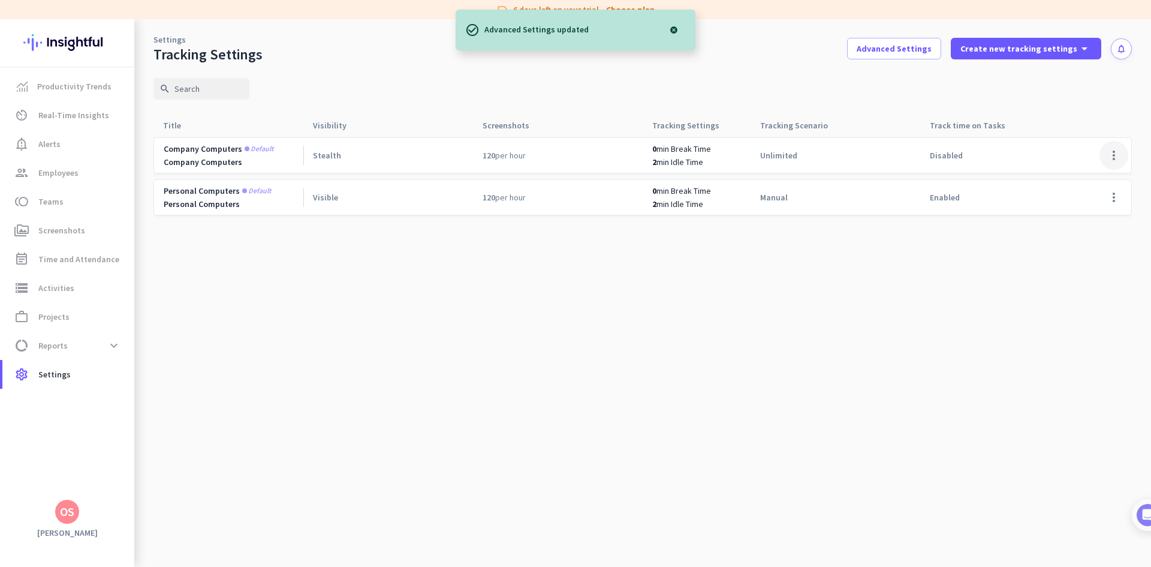
click at [1111, 152] on span at bounding box center [1114, 155] width 29 height 29
click at [1071, 172] on div "Edit" at bounding box center [1090, 181] width 77 height 22
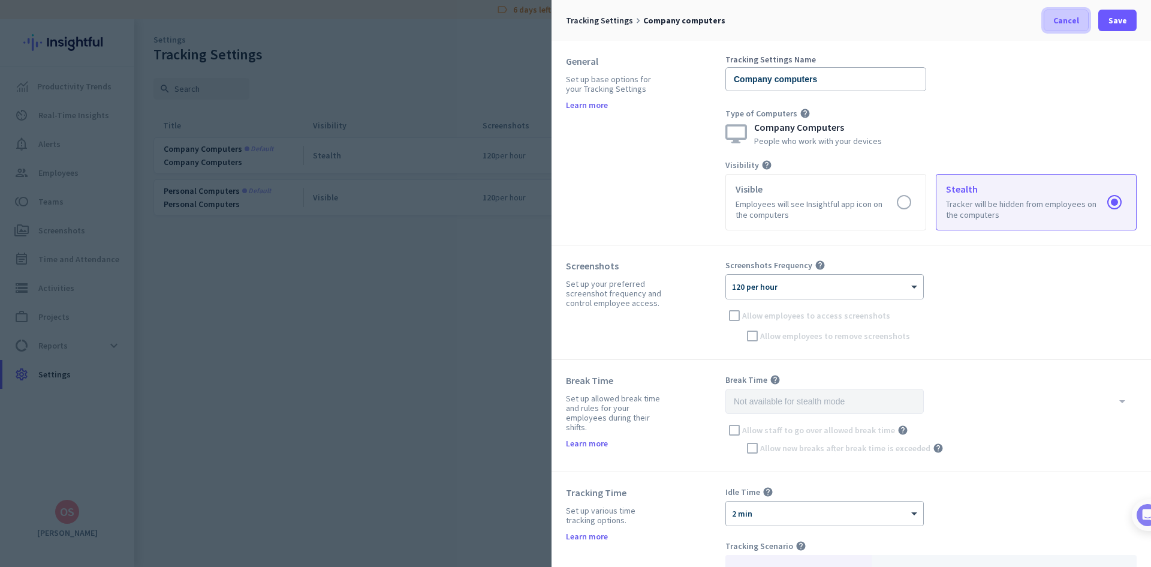
click at [1058, 21] on span "Cancel" at bounding box center [1067, 20] width 26 height 12
